Goal: Register for event/course

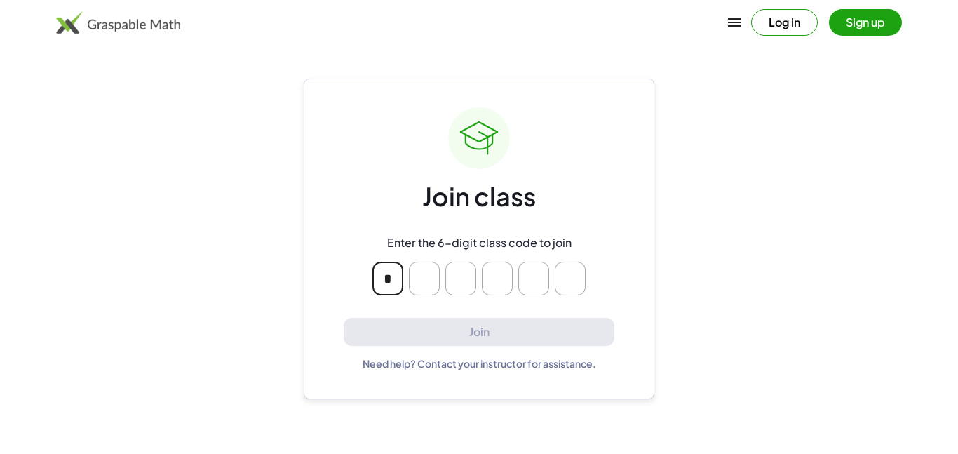
type input "*"
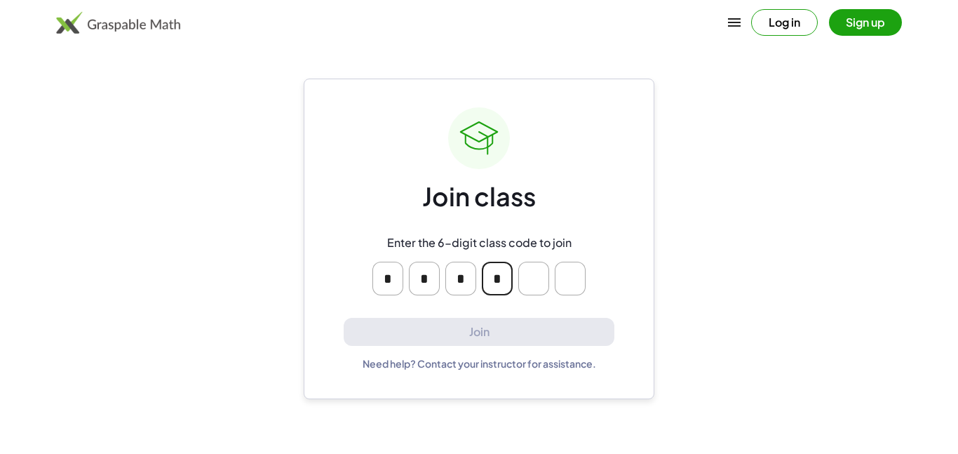
type input "*"
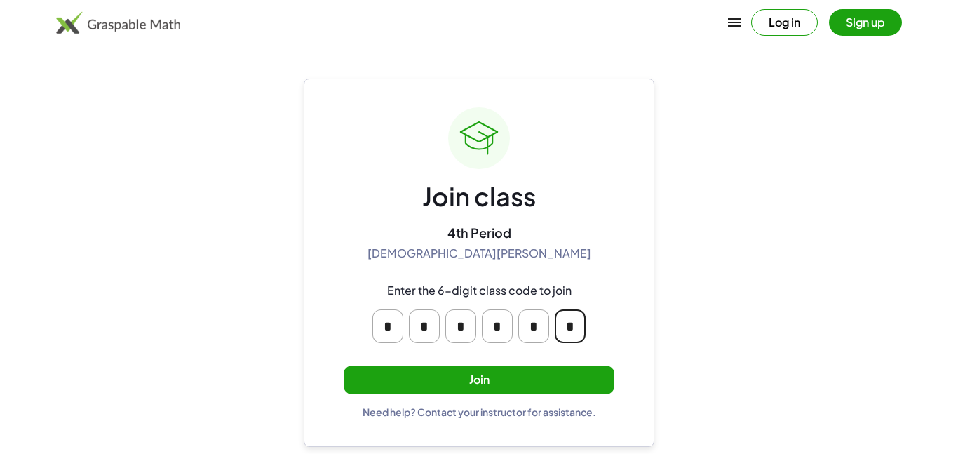
type input "*"
click at [429, 371] on button "Join" at bounding box center [479, 379] width 271 height 29
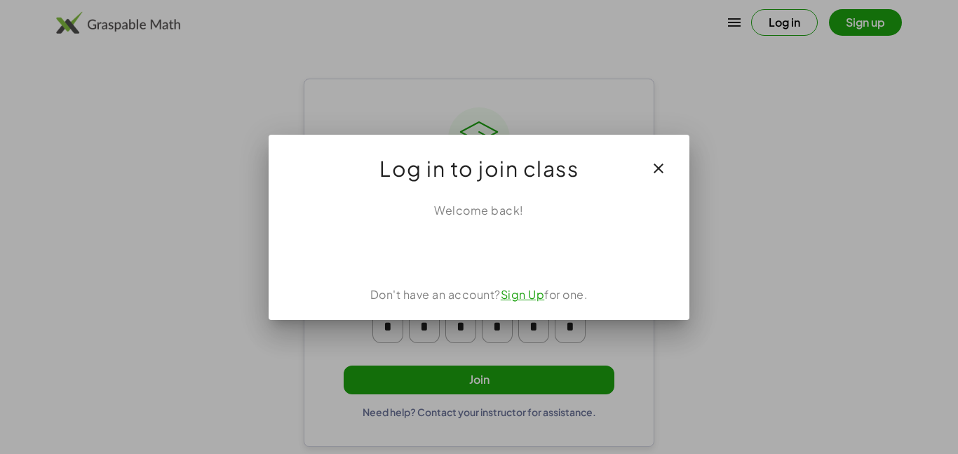
click at [665, 175] on icon "button" at bounding box center [658, 168] width 17 height 17
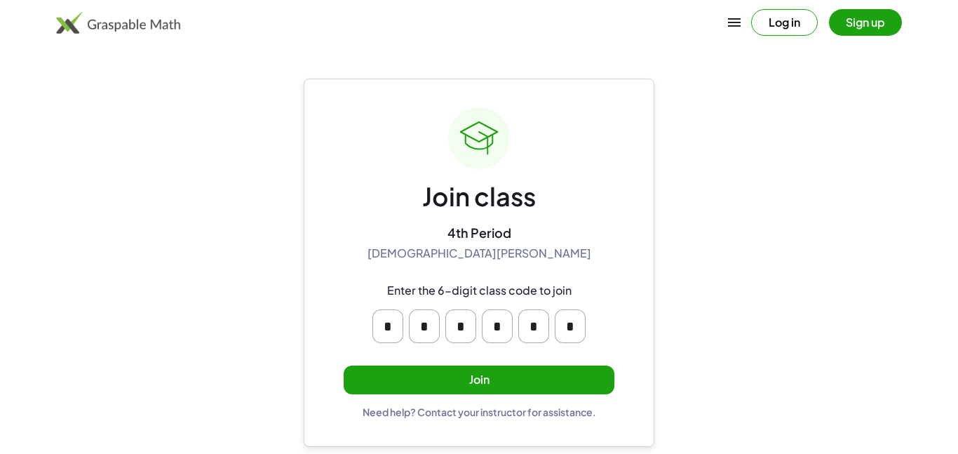
click at [501, 373] on button "Join" at bounding box center [479, 379] width 271 height 29
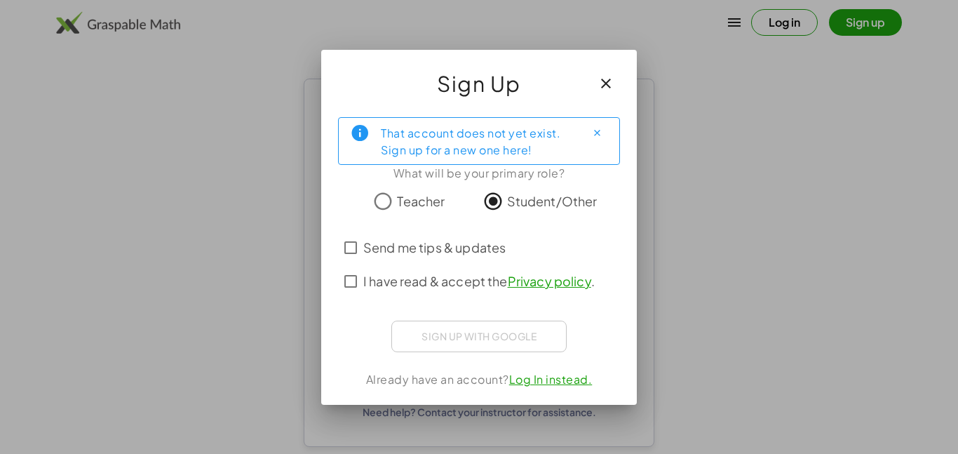
click at [487, 333] on div "Sign up with Google Sign in with Google Sign in with Google. Opens in new tab" at bounding box center [478, 337] width 175 height 32
click at [421, 248] on span "Send me tips & updates" at bounding box center [434, 247] width 142 height 19
click at [453, 329] on div "Sign up with Google Sign in with Google Sign in with Google. Opens in new tab" at bounding box center [478, 337] width 175 height 32
click at [475, 351] on div "That account does not yet exist. Sign up for a new one here! What will be your …" at bounding box center [479, 255] width 316 height 299
click at [394, 292] on label "I have read & accept the Privacy policy ." at bounding box center [478, 281] width 231 height 34
